Goal: Task Accomplishment & Management: Use online tool/utility

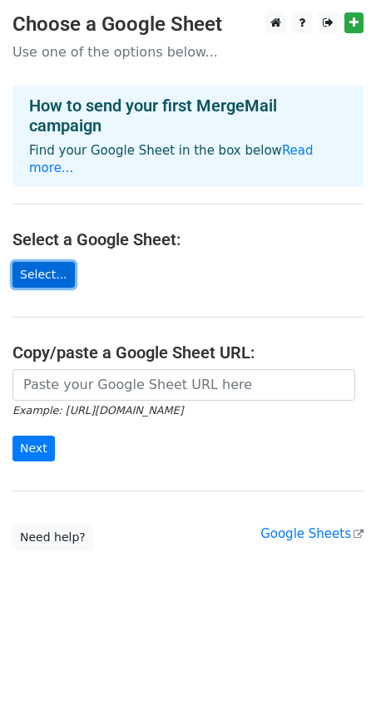
click at [39, 262] on link "Select..." at bounding box center [43, 275] width 62 height 26
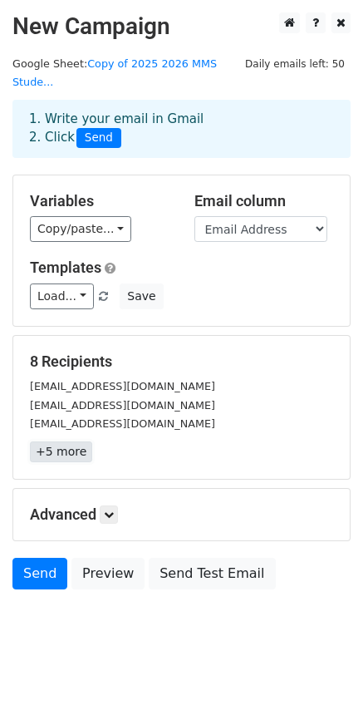
click at [69, 441] on link "+5 more" at bounding box center [61, 451] width 62 height 21
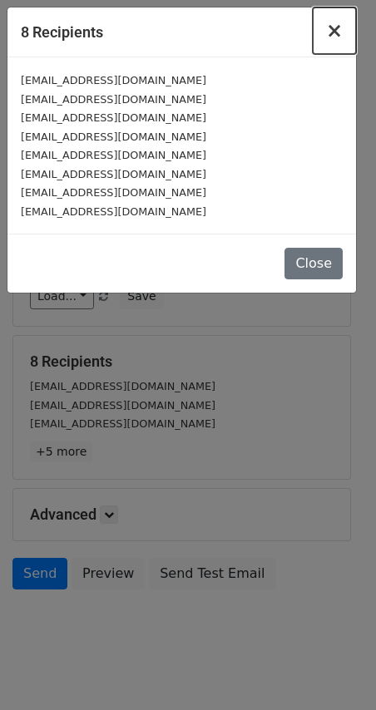
click at [326, 29] on button "×" at bounding box center [334, 30] width 43 height 47
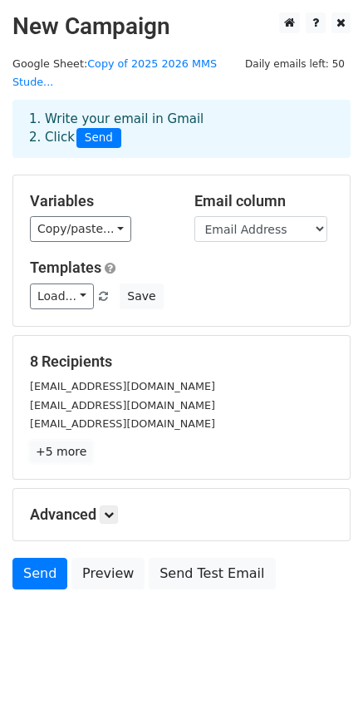
scroll to position [2, 0]
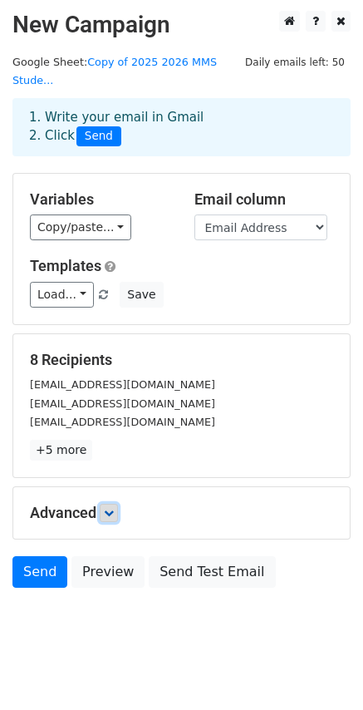
click at [114, 508] on icon at bounding box center [109, 513] width 10 height 10
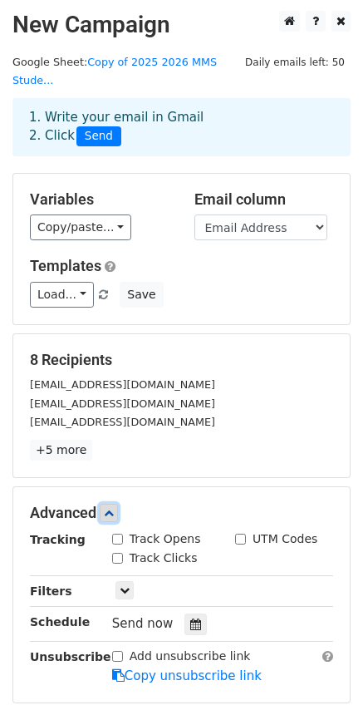
scroll to position [165, 0]
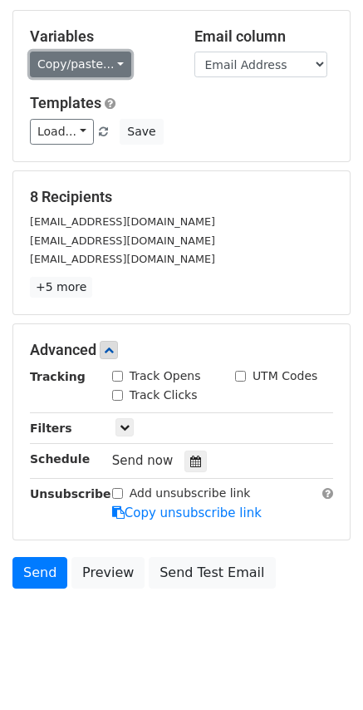
click at [106, 52] on link "Copy/paste..." at bounding box center [80, 65] width 101 height 26
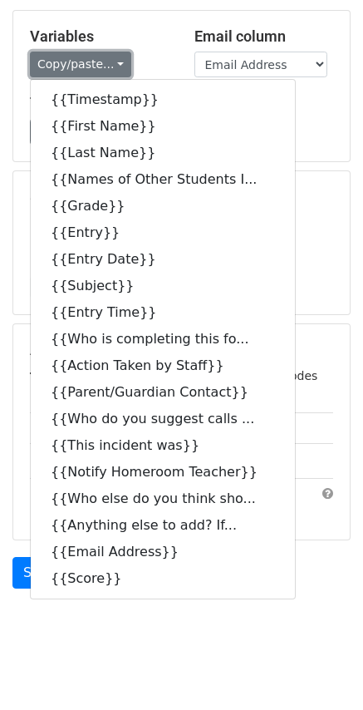
click at [109, 52] on link "Copy/paste..." at bounding box center [80, 65] width 101 height 26
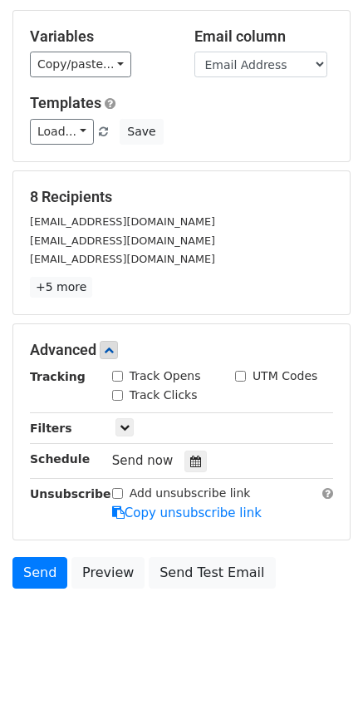
click at [120, 453] on span "Send now" at bounding box center [143, 460] width 62 height 15
click at [126, 422] on icon at bounding box center [125, 427] width 10 height 10
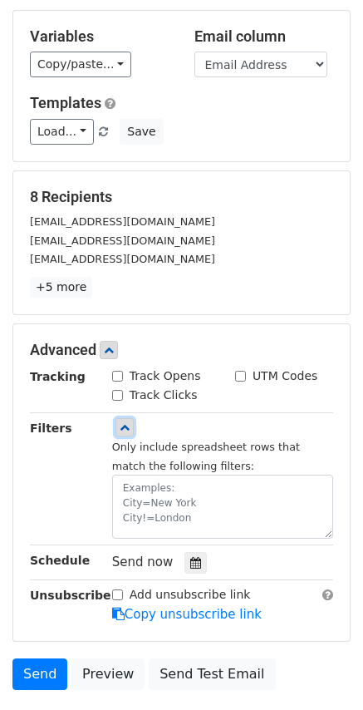
click at [126, 422] on icon at bounding box center [125, 427] width 10 height 10
